Goal: Task Accomplishment & Management: Use online tool/utility

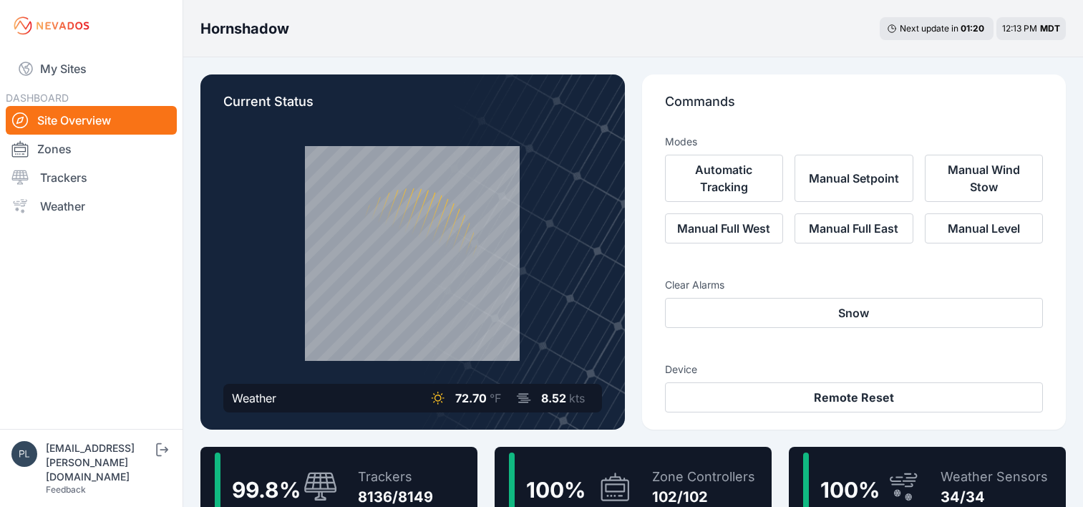
scroll to position [430, 0]
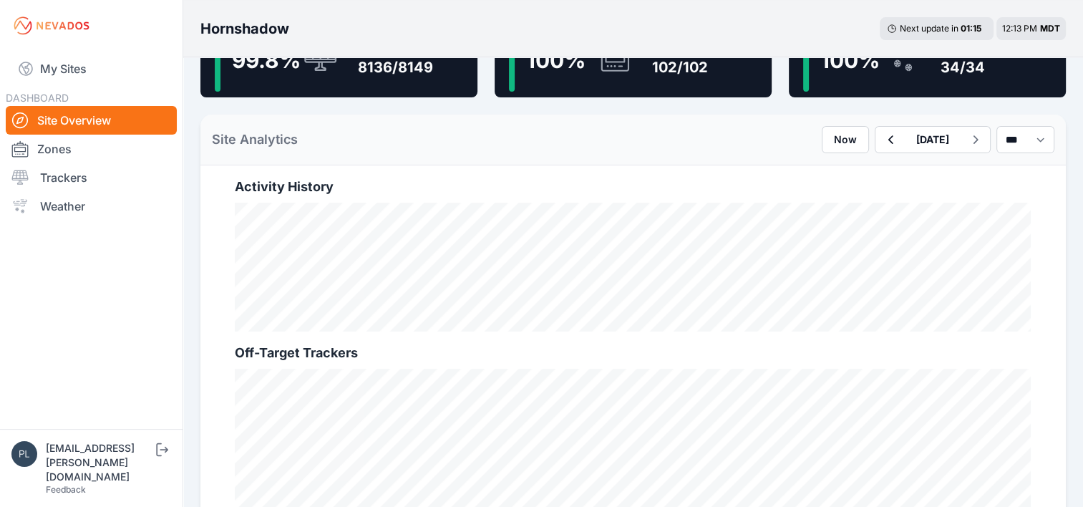
click at [494, 163] on div "Site Analytics Now [DATE] *** **** *****" at bounding box center [633, 140] width 866 height 51
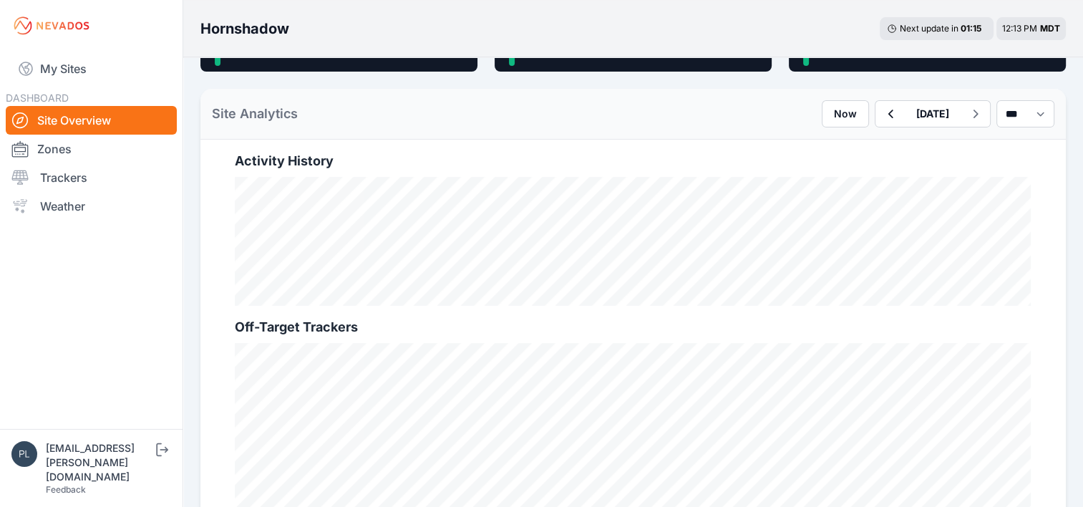
scroll to position [501, 0]
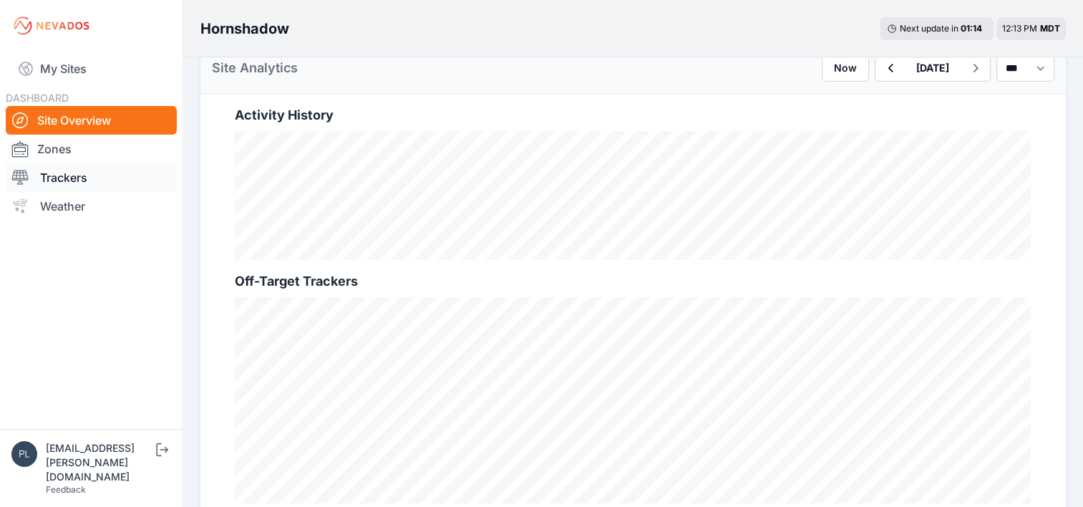
click at [77, 182] on link "Trackers" at bounding box center [91, 177] width 171 height 29
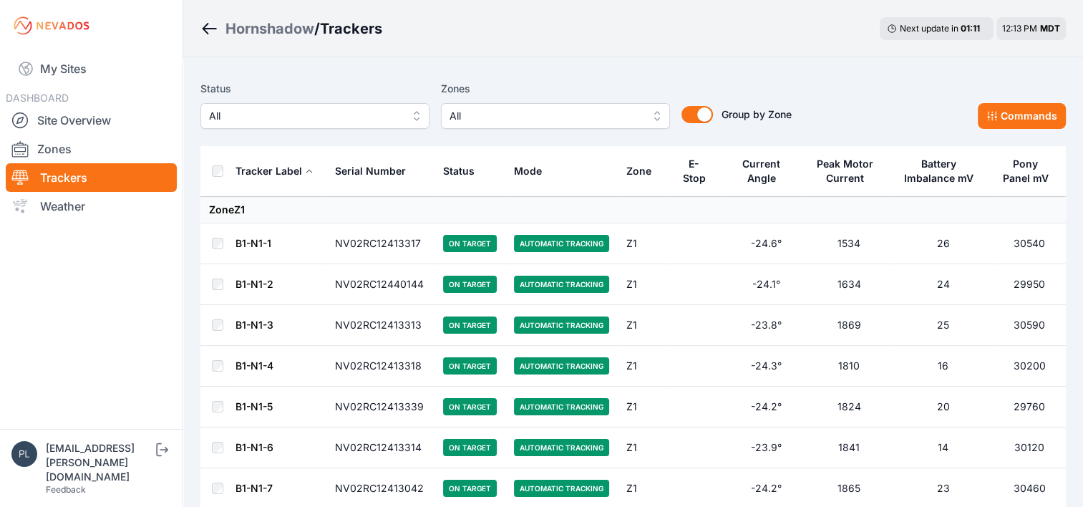
click at [414, 120] on button "All" at bounding box center [314, 116] width 229 height 26
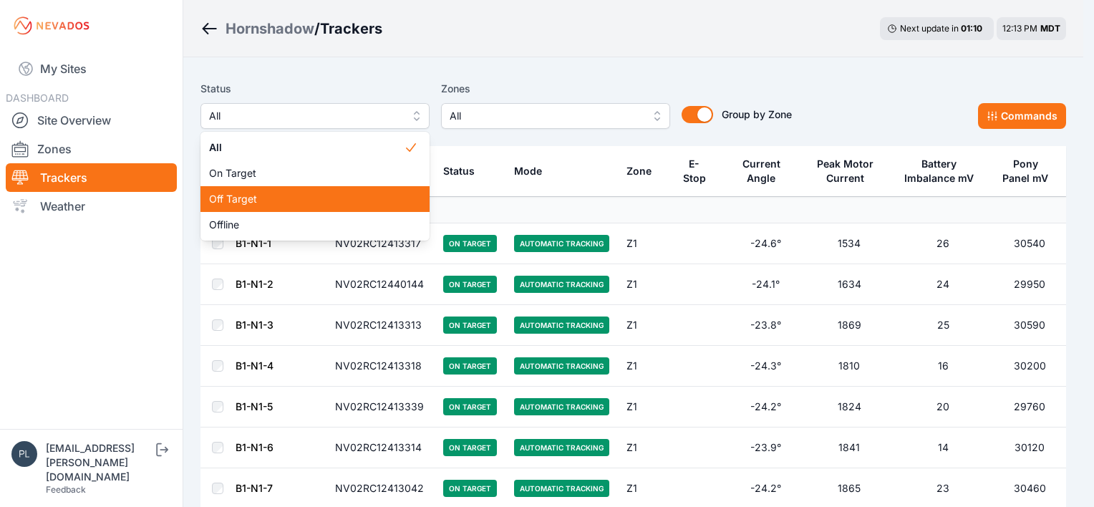
click at [338, 200] on span "Off Target" at bounding box center [306, 199] width 195 height 14
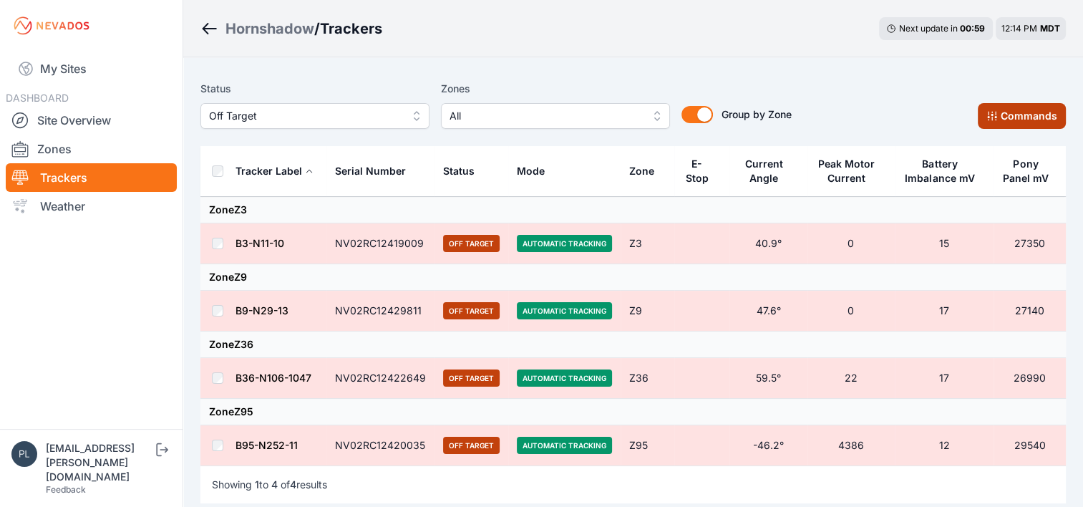
click at [1020, 120] on button "Commands" at bounding box center [1022, 116] width 88 height 26
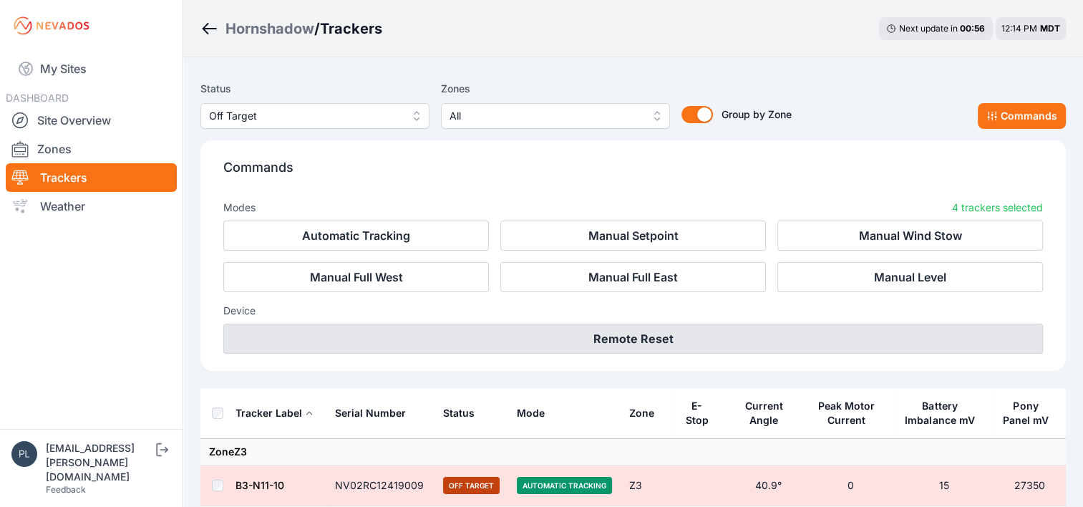
click at [601, 347] on button "Remote Reset" at bounding box center [633, 339] width 820 height 30
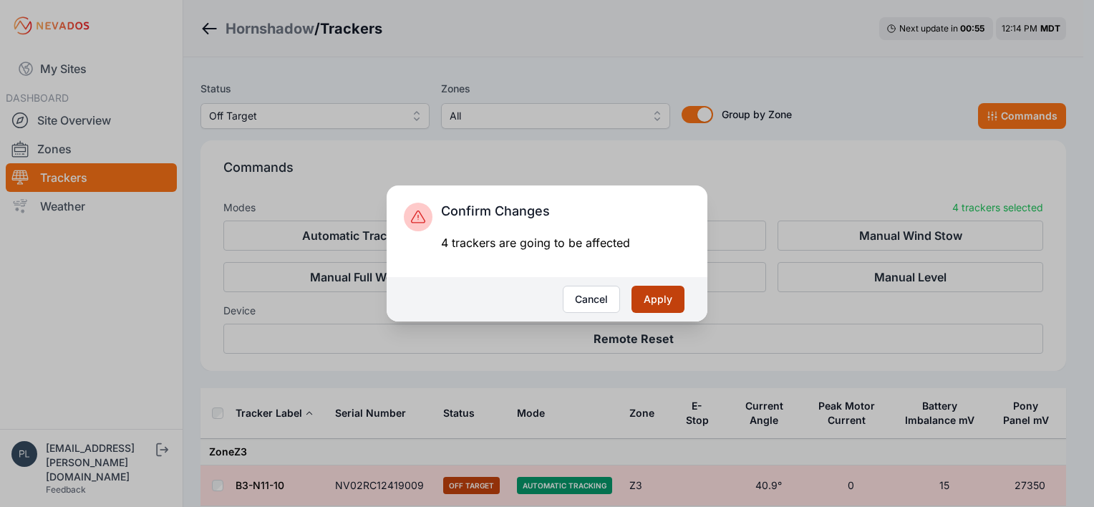
click at [650, 310] on button "Apply" at bounding box center [657, 299] width 53 height 27
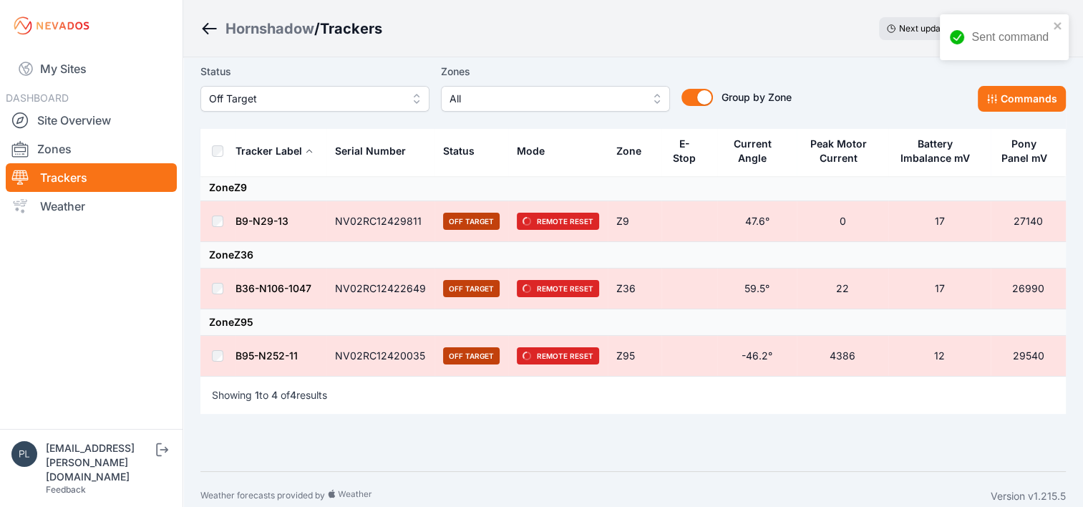
scroll to position [102, 0]
